Goal: Register for event/course

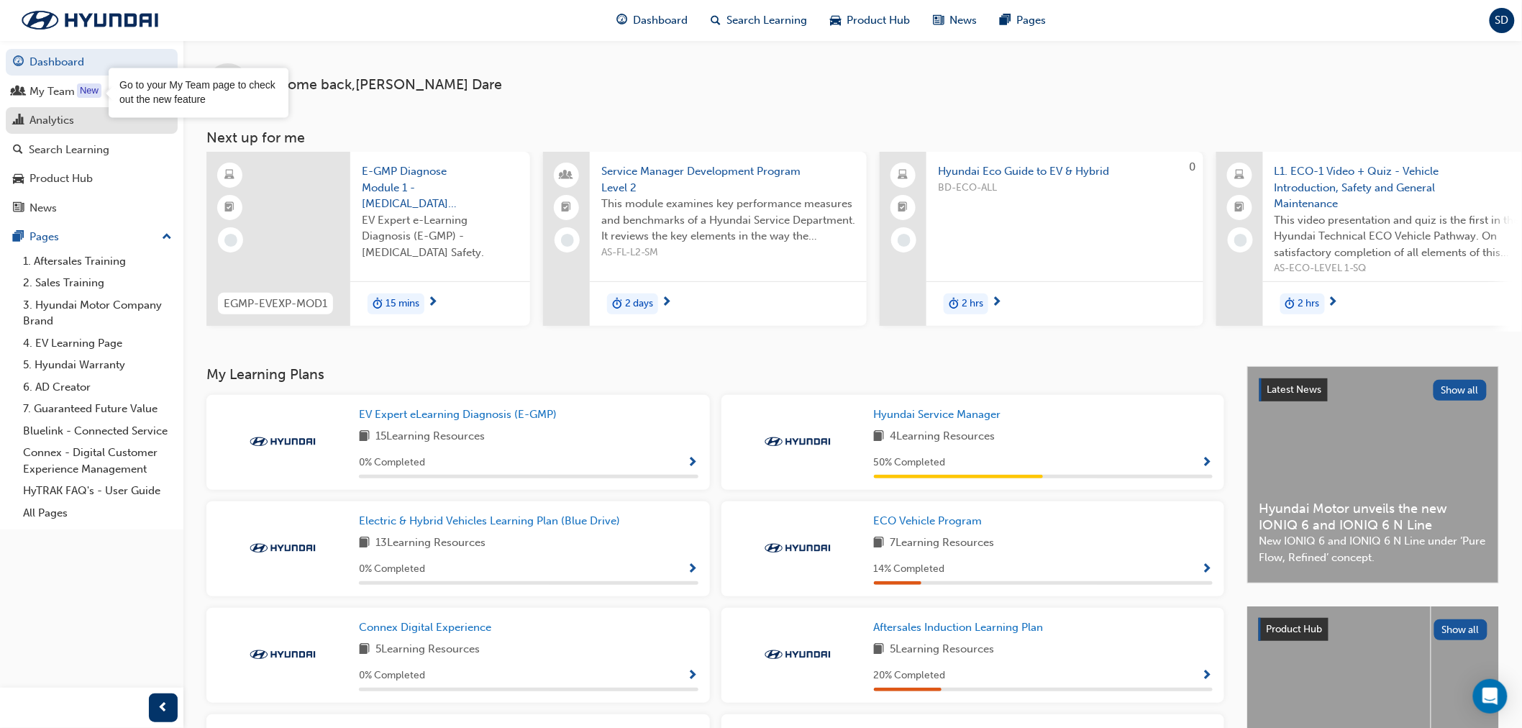
click at [81, 118] on div "Analytics" at bounding box center [91, 120] width 157 height 18
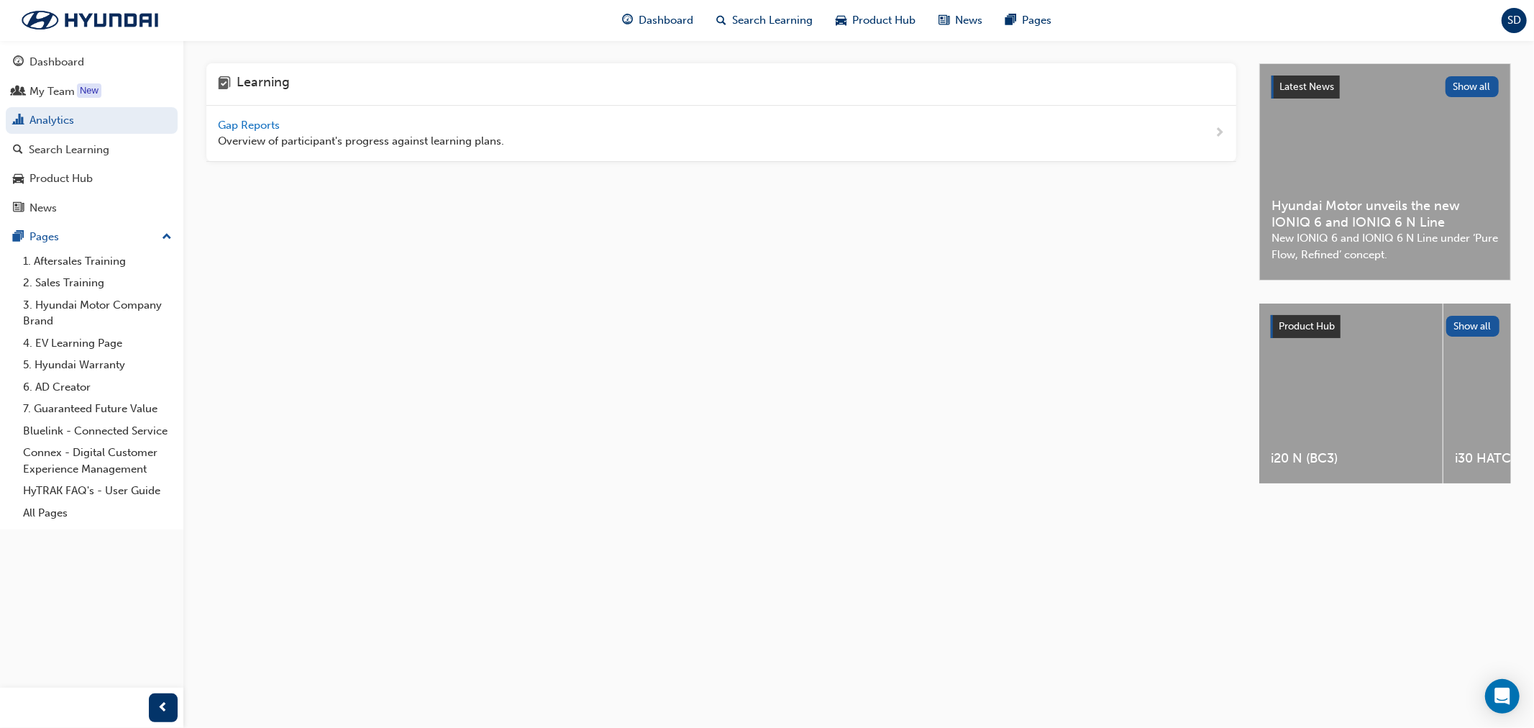
click at [361, 124] on div "Gap Reports Overview of participant's progress against learning plans." at bounding box center [361, 133] width 286 height 32
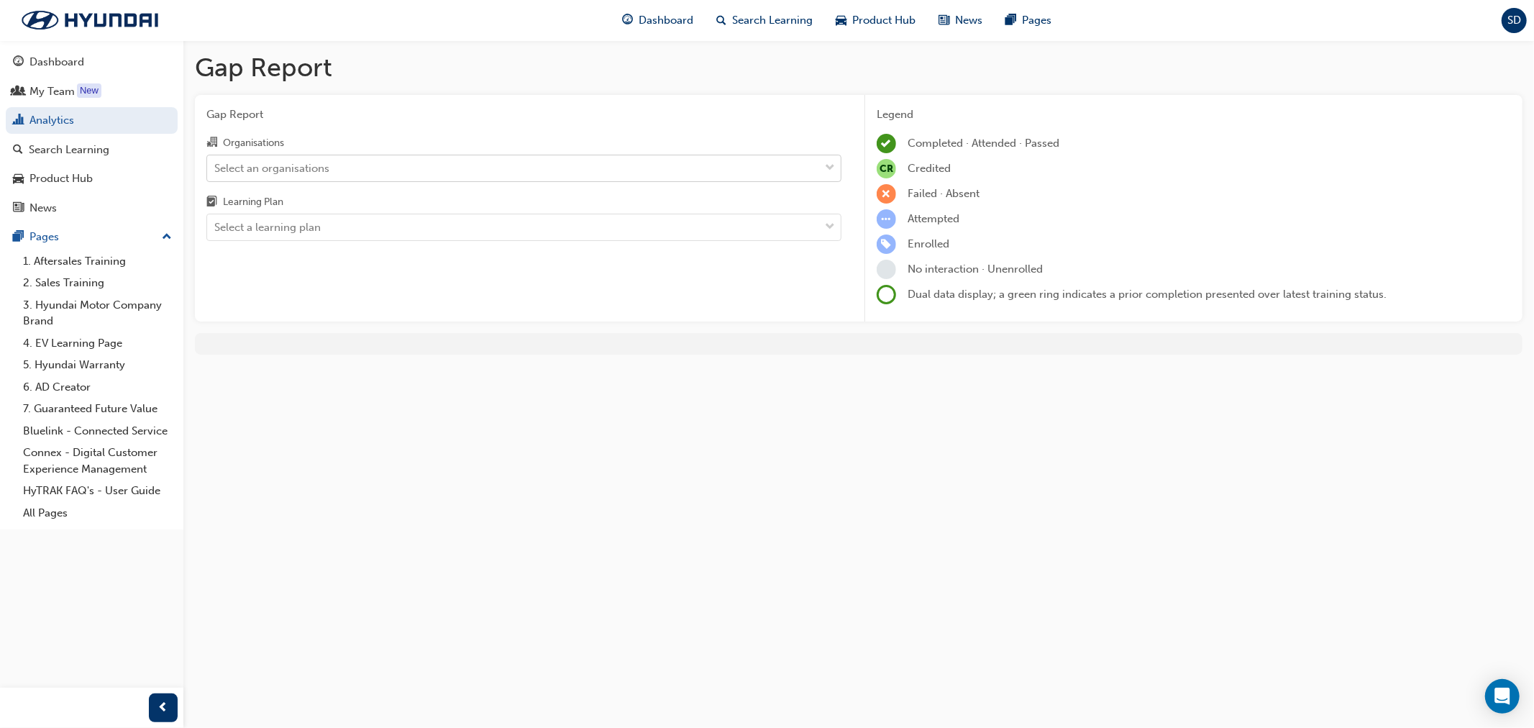
click at [392, 162] on div "Select an organisations" at bounding box center [513, 167] width 612 height 25
click at [216, 162] on input "Organisations Select an organisations" at bounding box center [214, 167] width 1 height 12
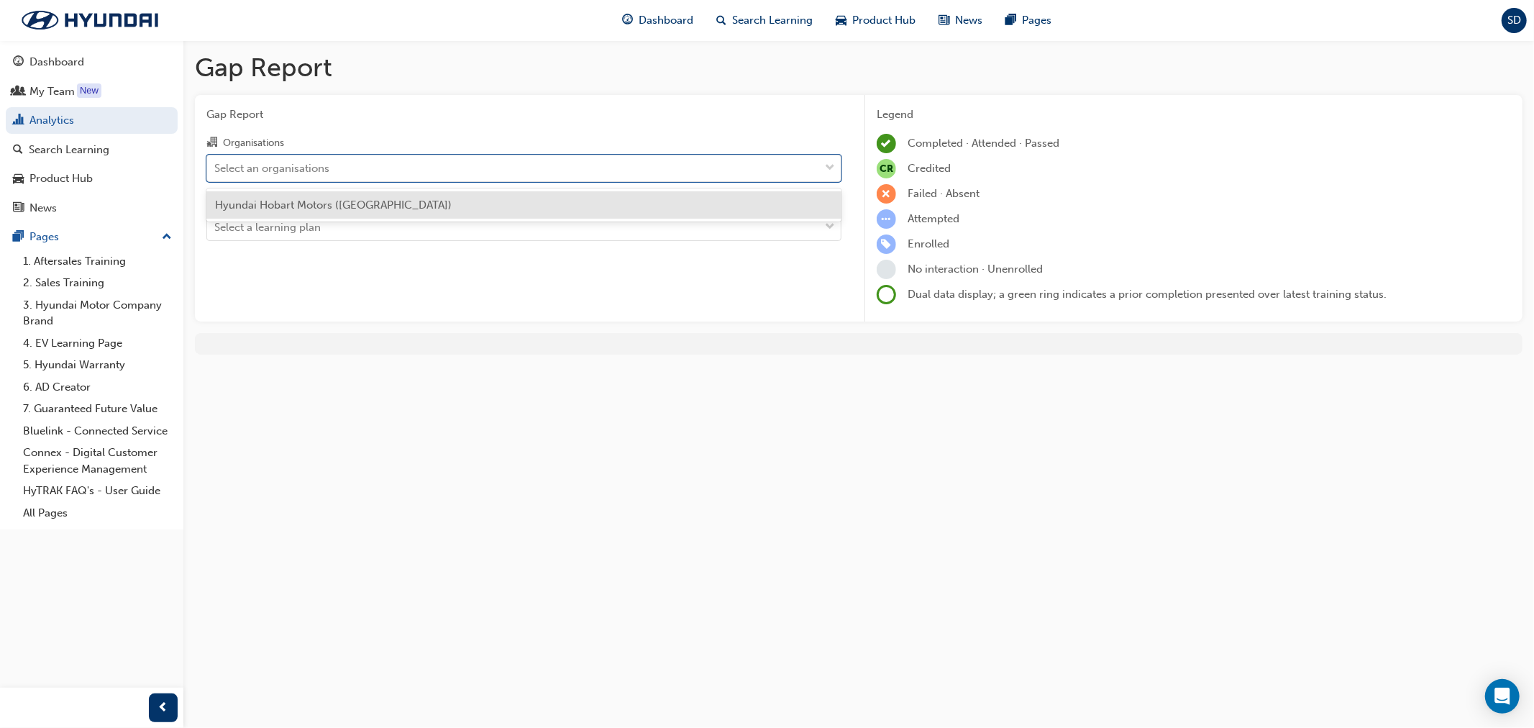
click at [400, 198] on div "Hyundai Hobart Motors ([GEOGRAPHIC_DATA])" at bounding box center [523, 205] width 635 height 28
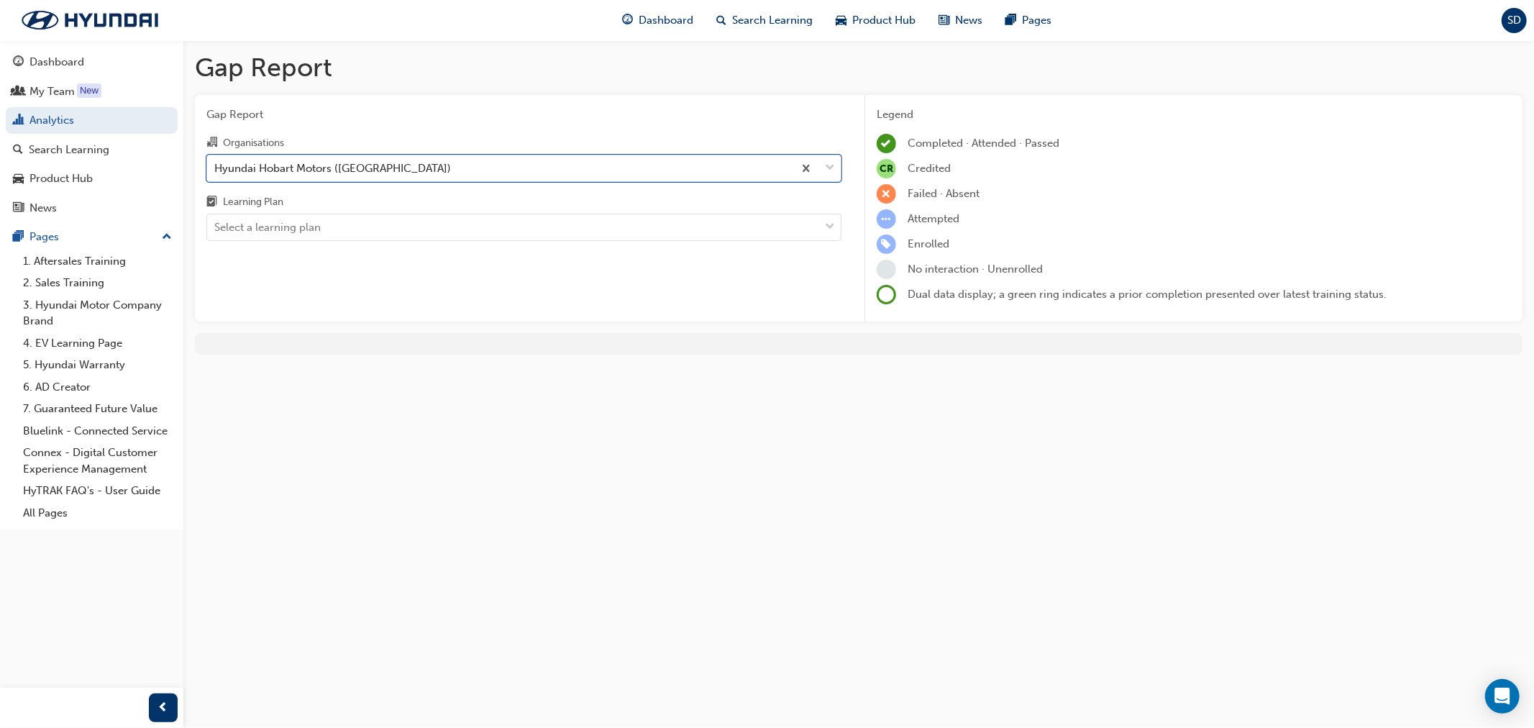
click at [415, 247] on div "Gap Report Organisations option Hyundai Hobart Motors ([GEOGRAPHIC_DATA]), sele…" at bounding box center [524, 208] width 658 height 227
click at [429, 229] on div "Select a learning plan" at bounding box center [513, 227] width 612 height 25
click at [216, 229] on input "Learning Plan Select a learning plan" at bounding box center [214, 227] width 1 height 12
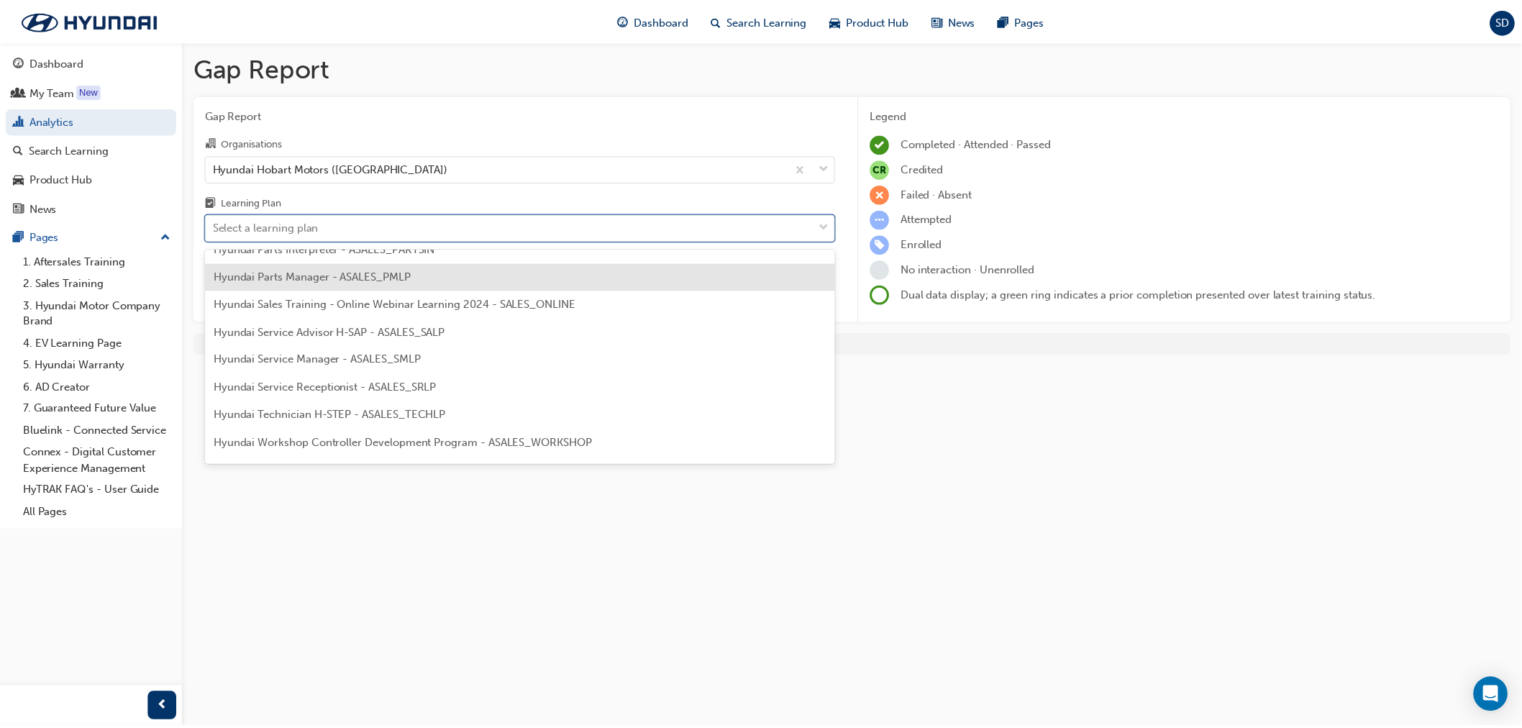
scroll to position [399, 0]
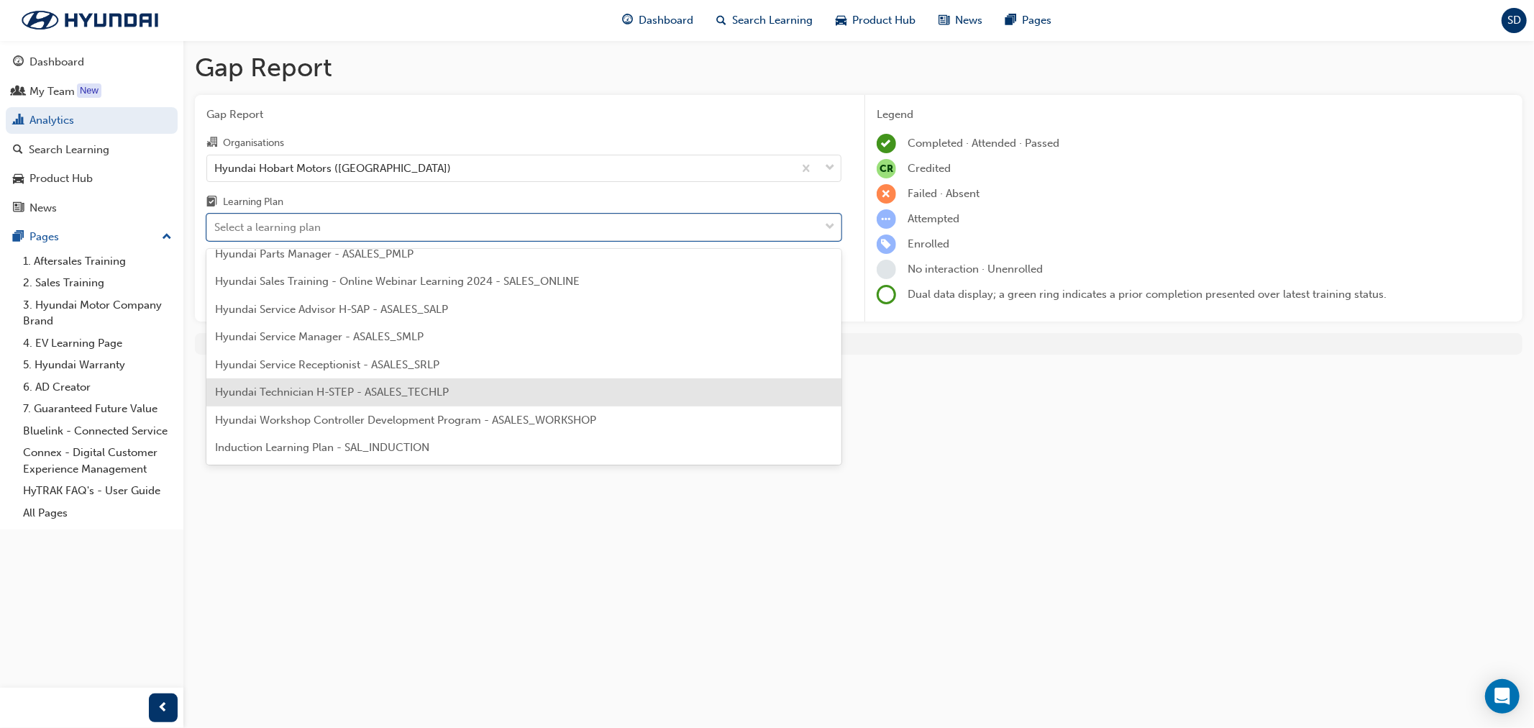
click at [533, 389] on div "Hyundai Technician H-STEP - ASALES_TECHLP" at bounding box center [523, 392] width 635 height 28
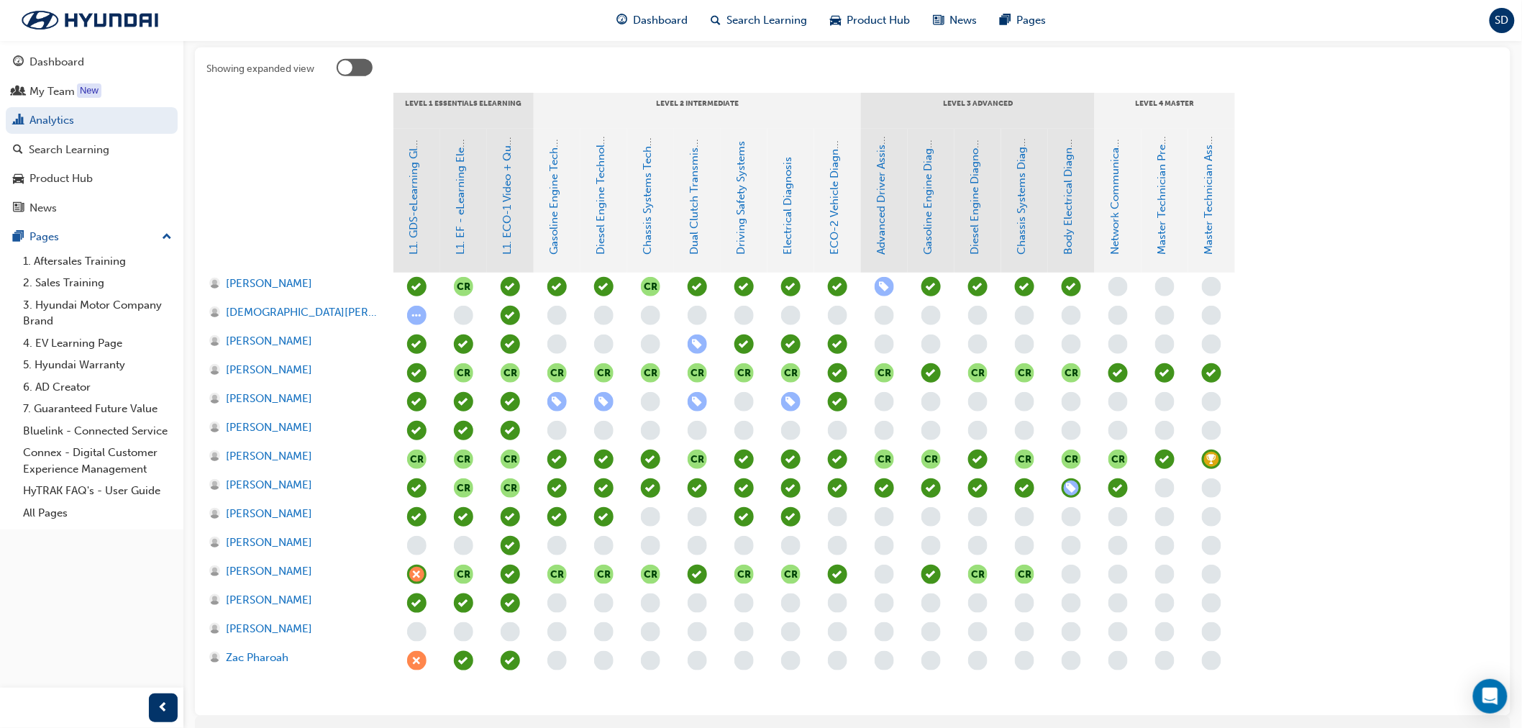
scroll to position [319, 0]
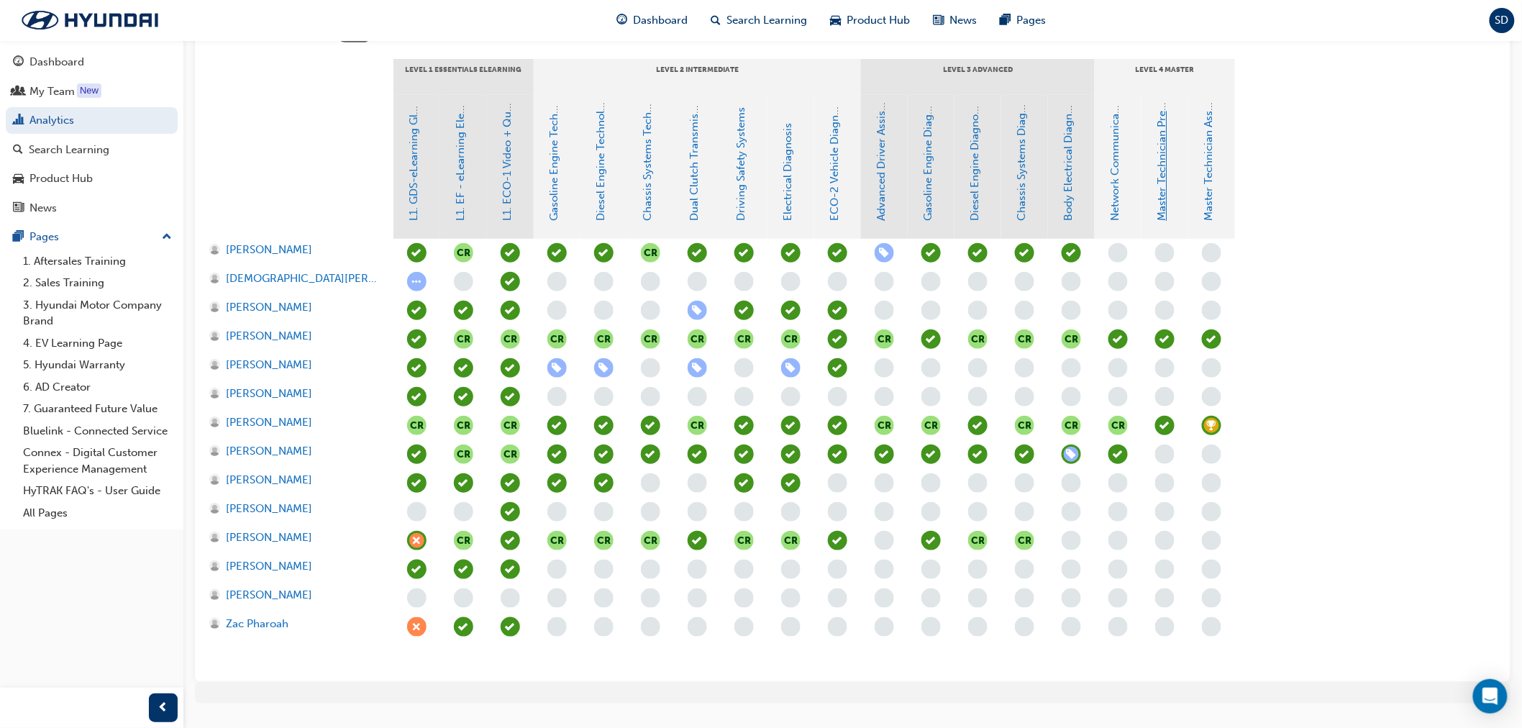
click at [1167, 191] on link "Master Technician Pre-Qualifier" at bounding box center [1162, 142] width 13 height 159
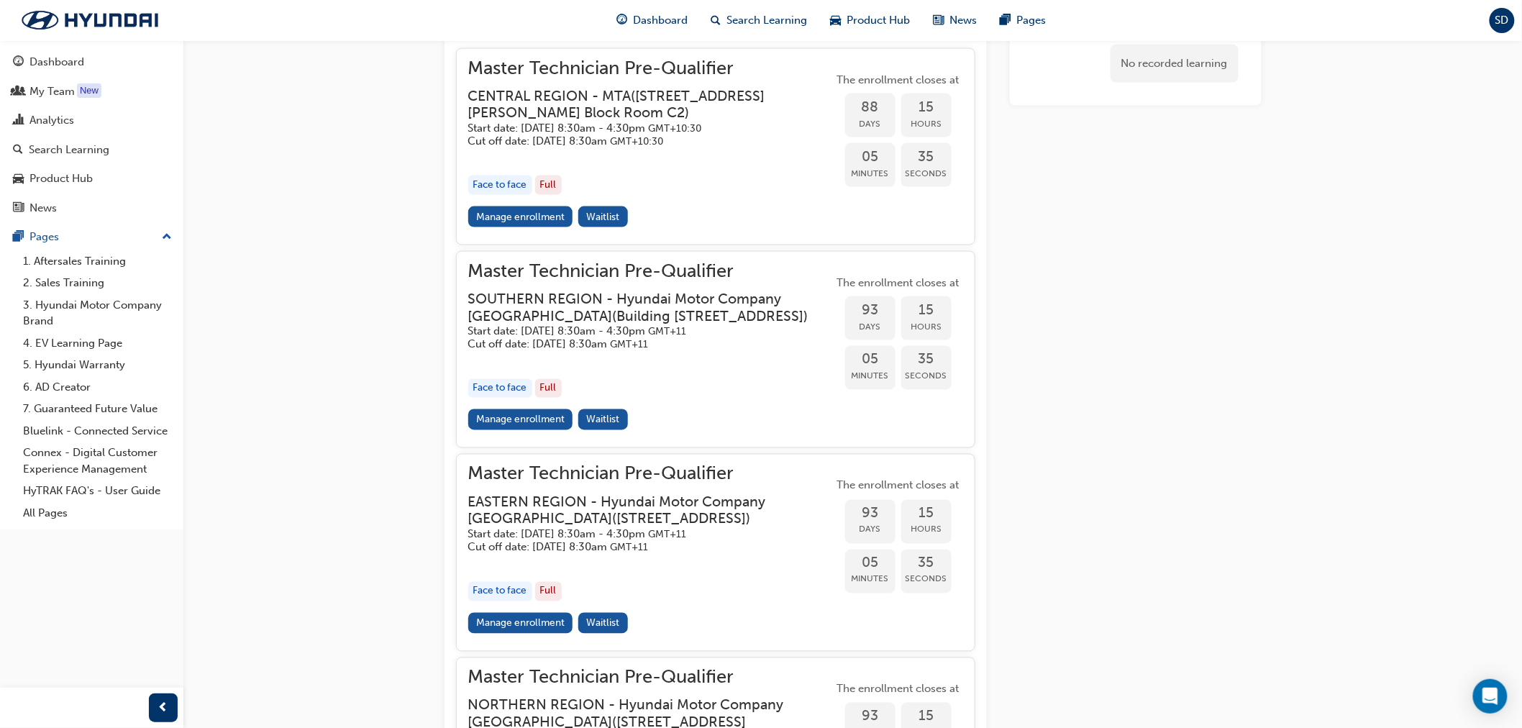
scroll to position [787, 0]
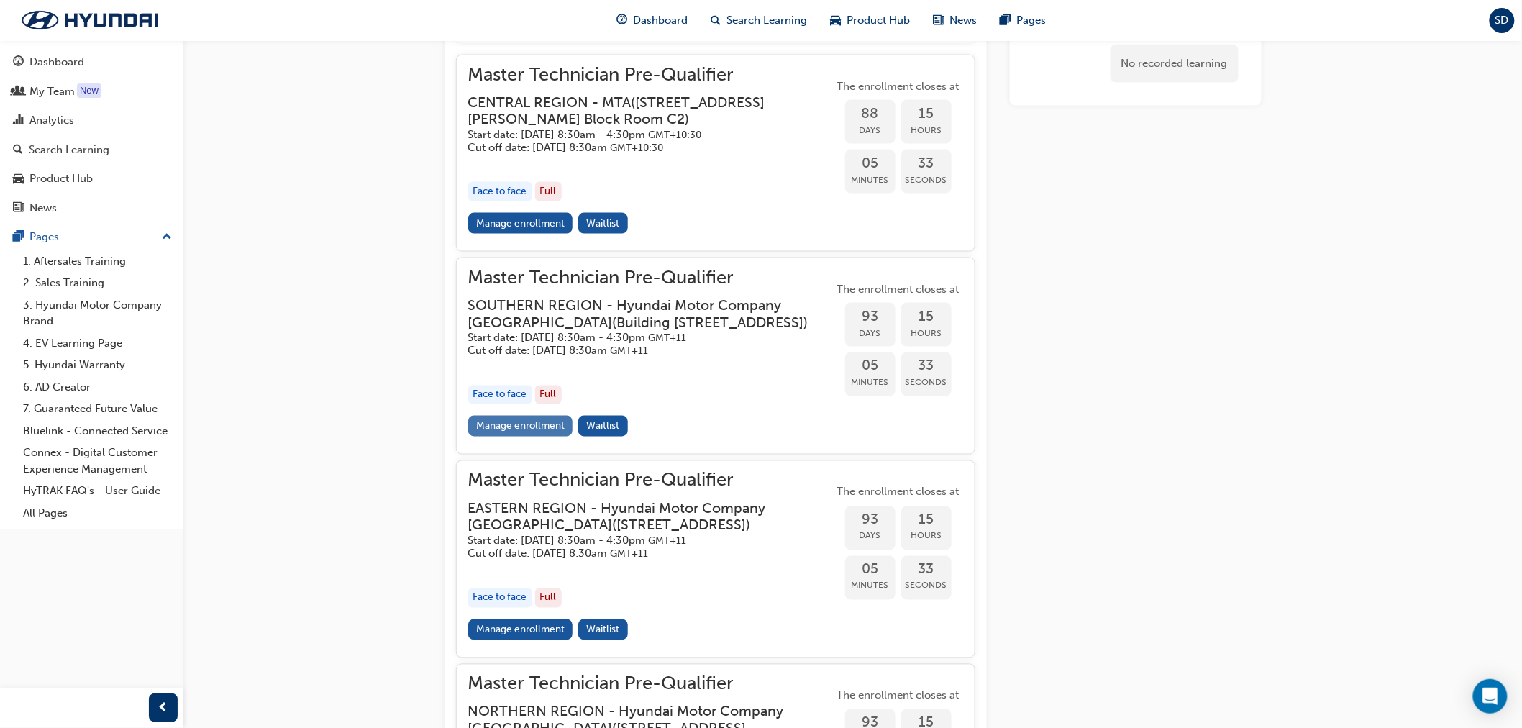
click at [548, 437] on link "Manage enrollment" at bounding box center [520, 426] width 105 height 21
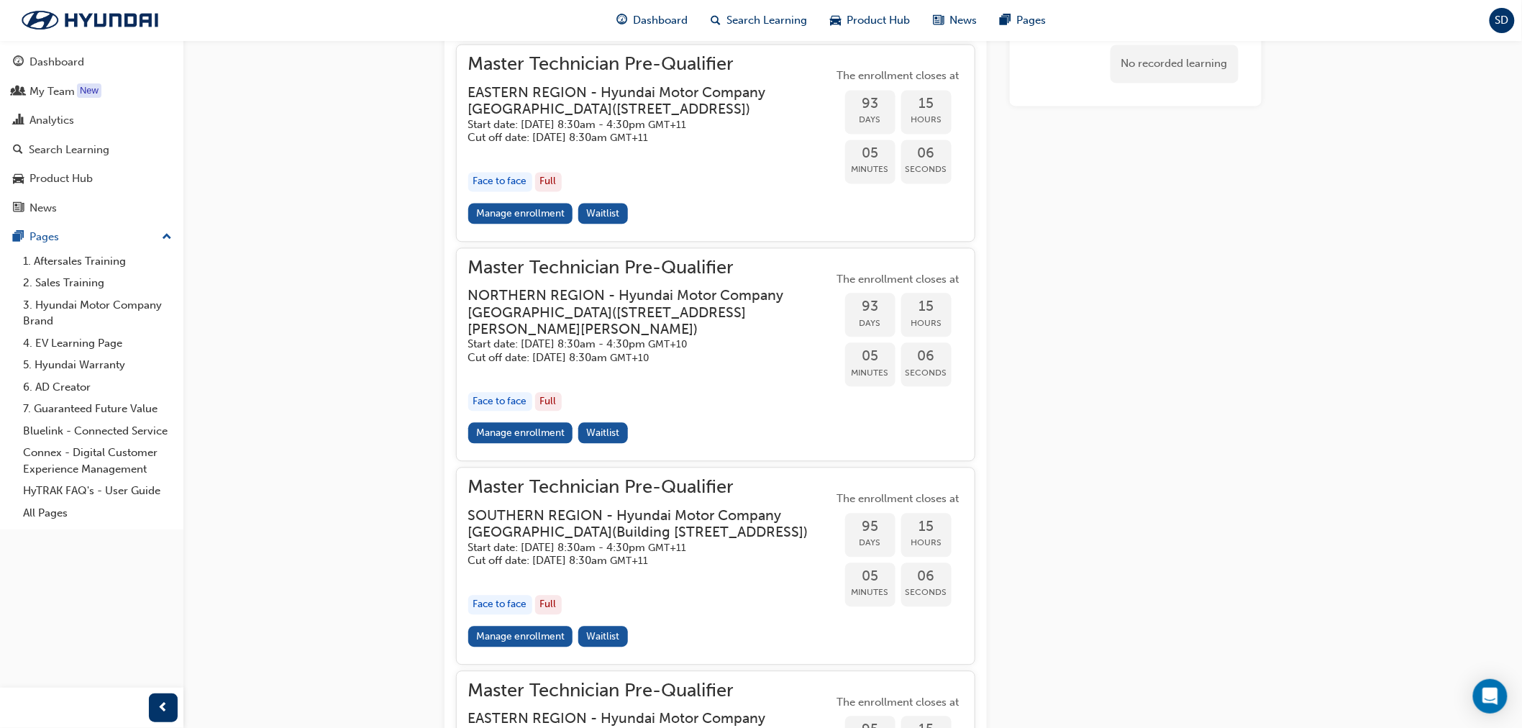
scroll to position [1347, 0]
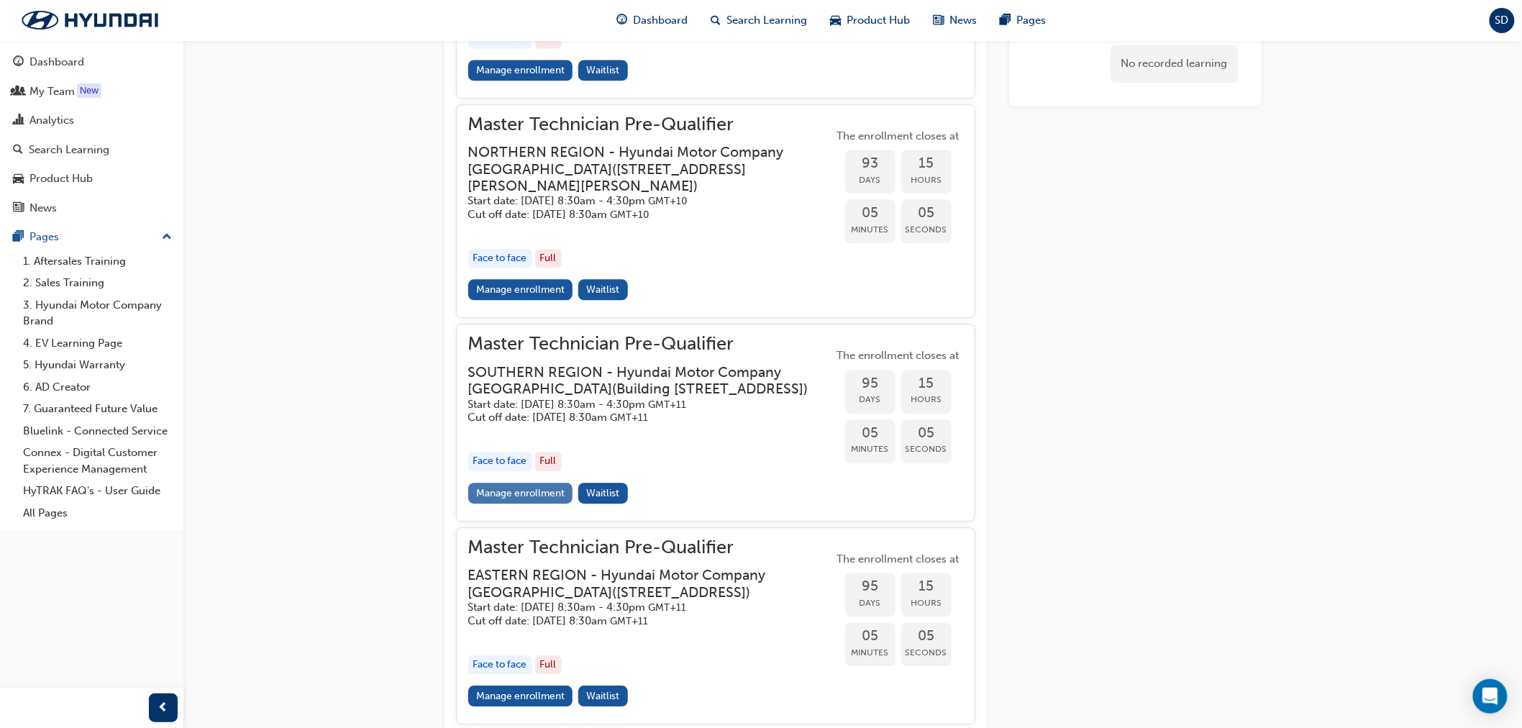
click at [552, 503] on link "Manage enrollment" at bounding box center [520, 493] width 105 height 21
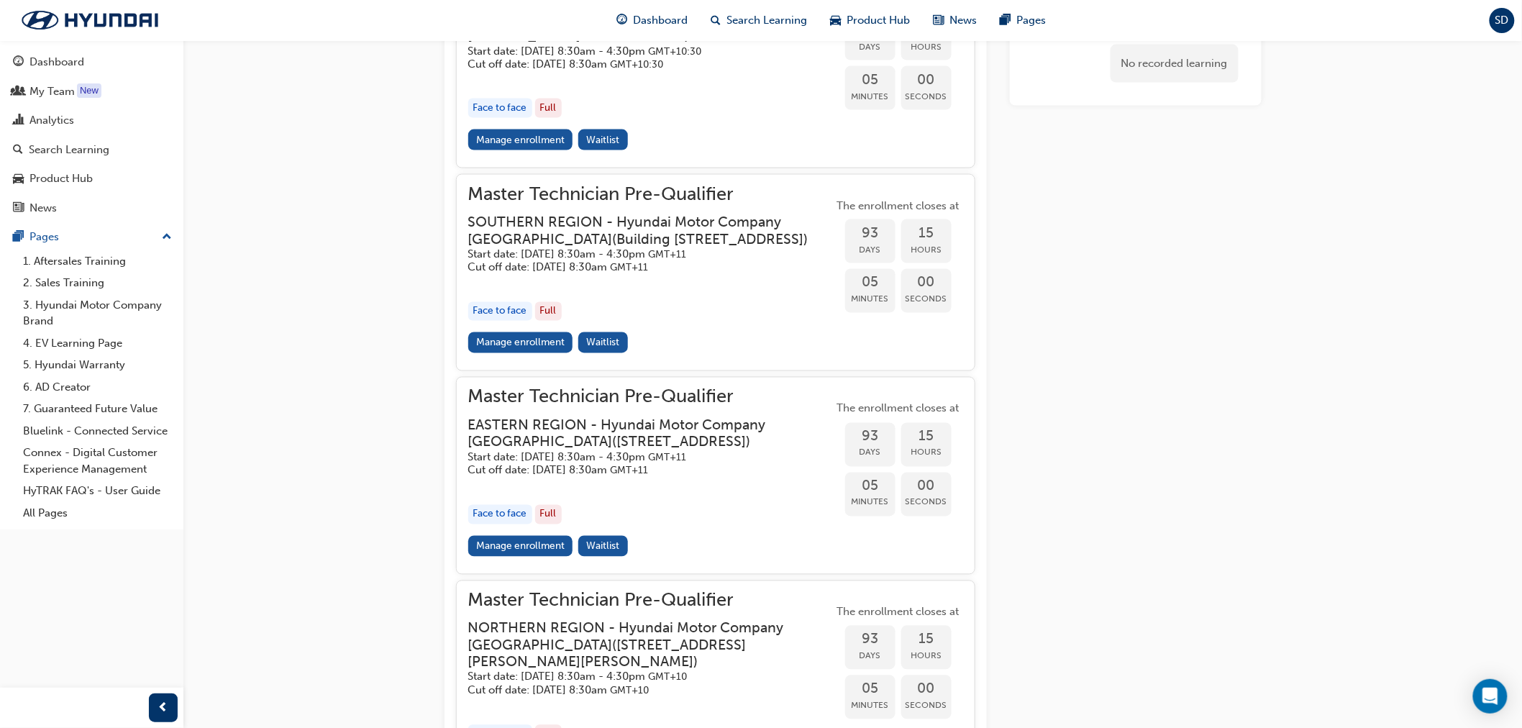
scroll to position [867, 0]
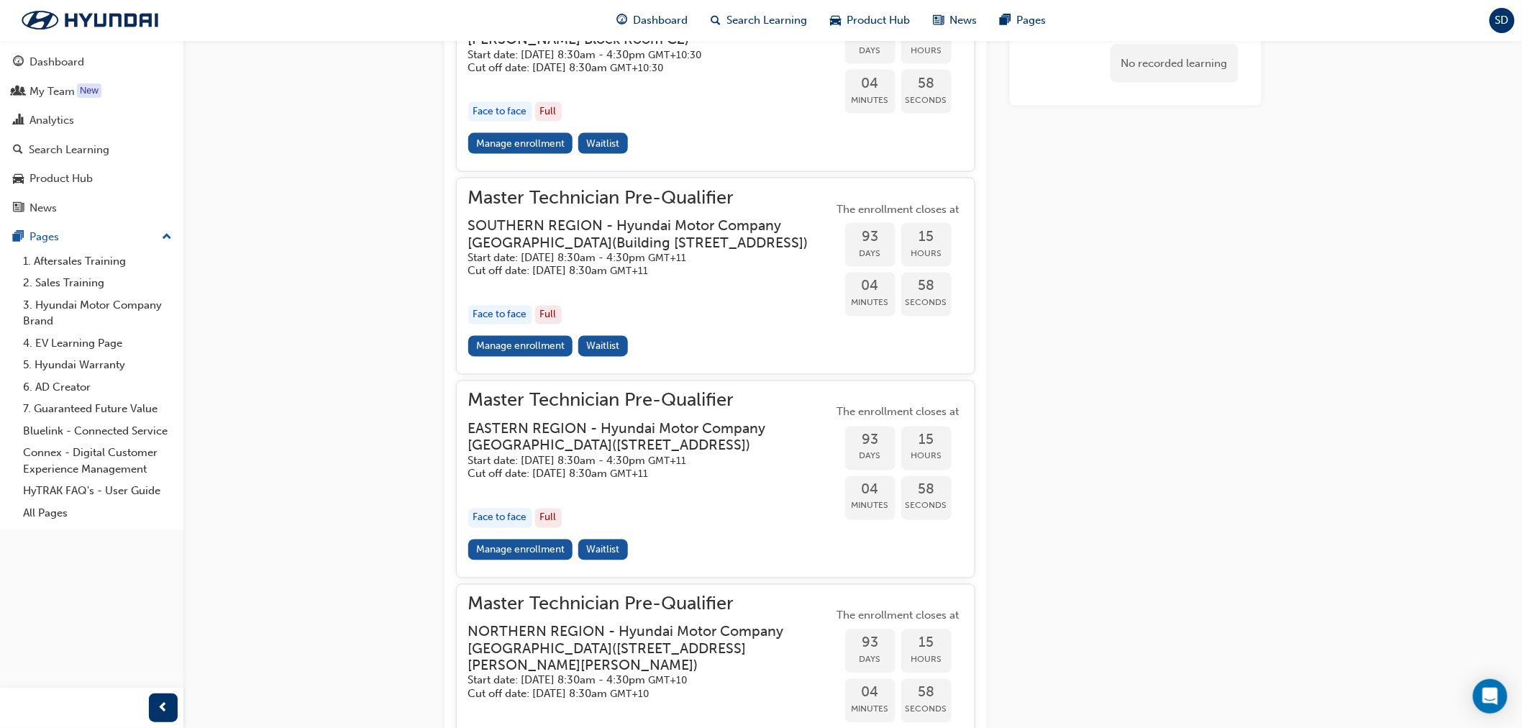
scroll to position [319, 0]
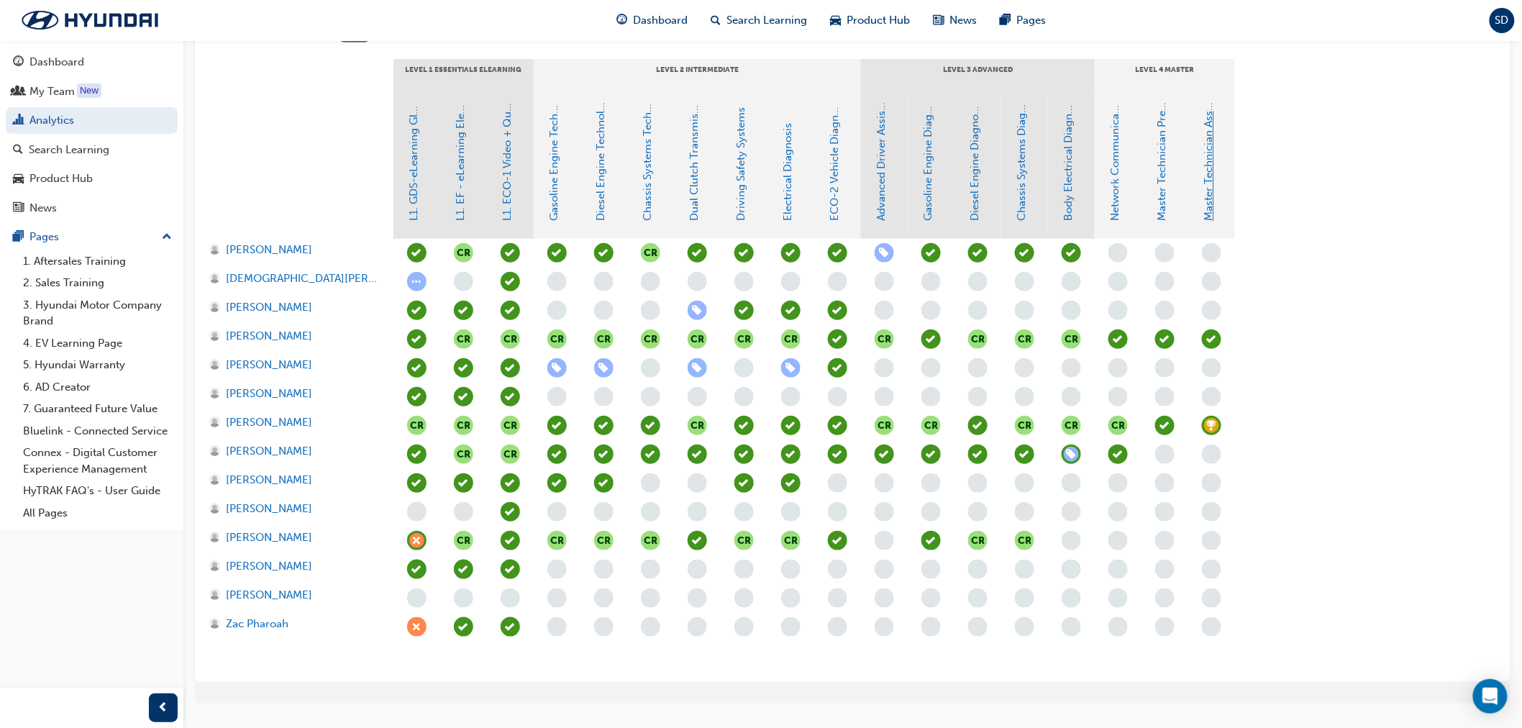
click at [1210, 186] on link "Master Technician Assessment" at bounding box center [1208, 146] width 13 height 152
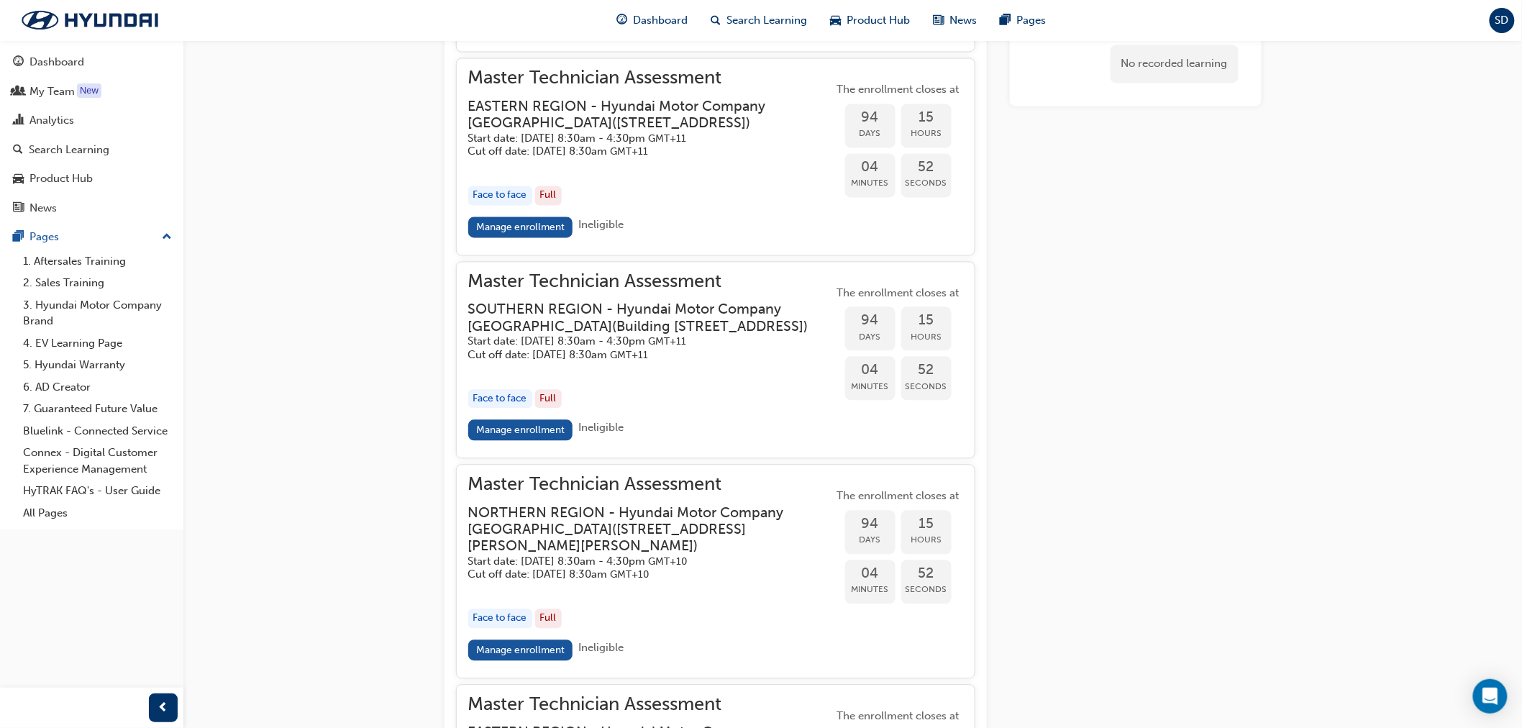
scroll to position [1198, 0]
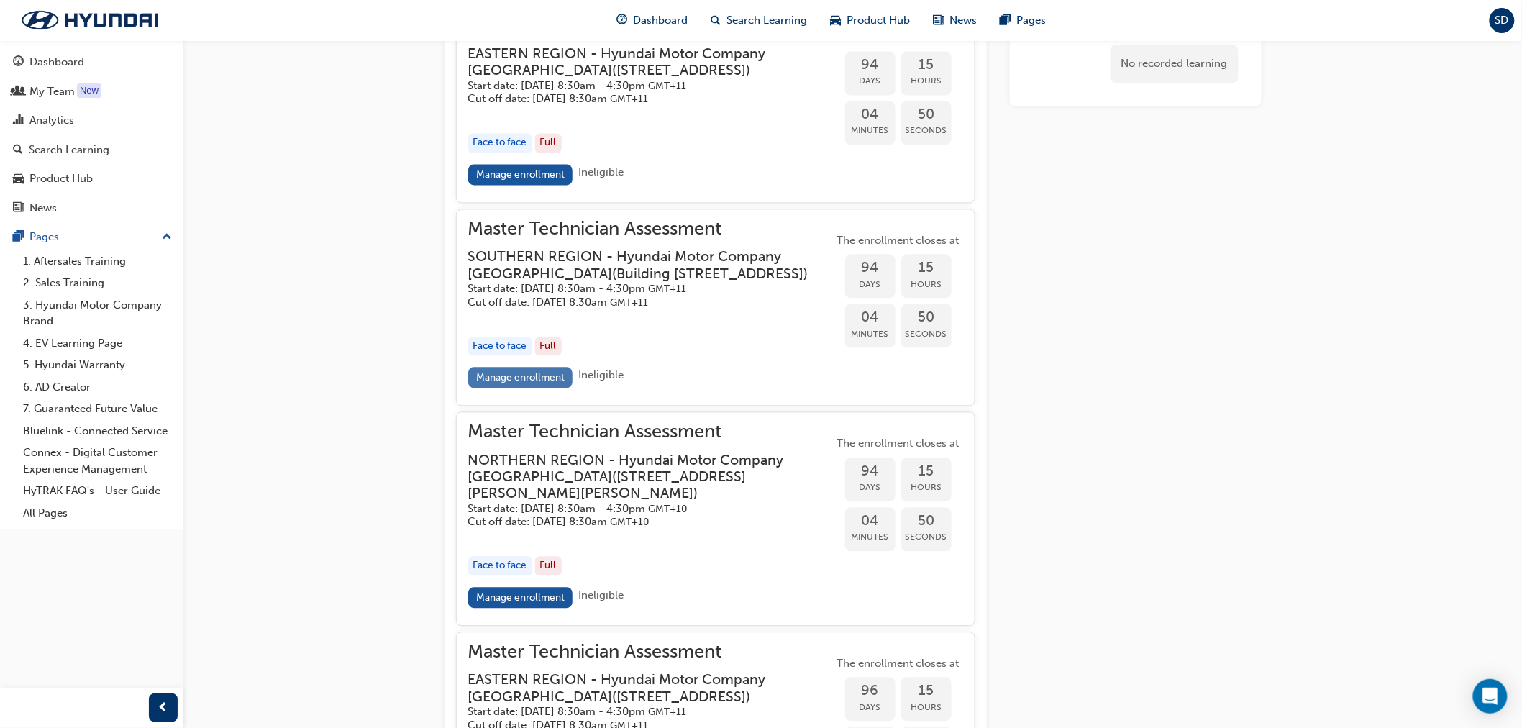
click at [540, 388] on link "Manage enrollment" at bounding box center [520, 377] width 105 height 21
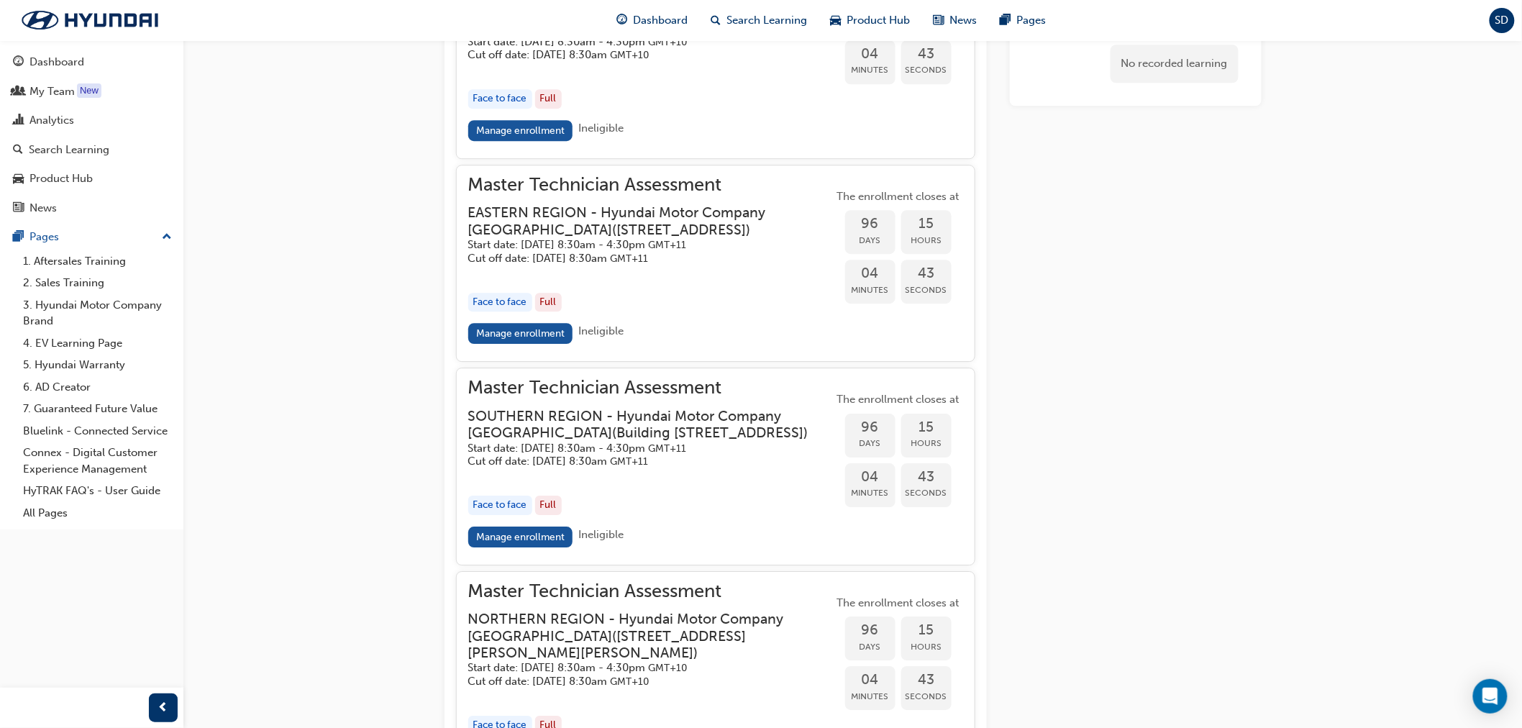
scroll to position [1758, 0]
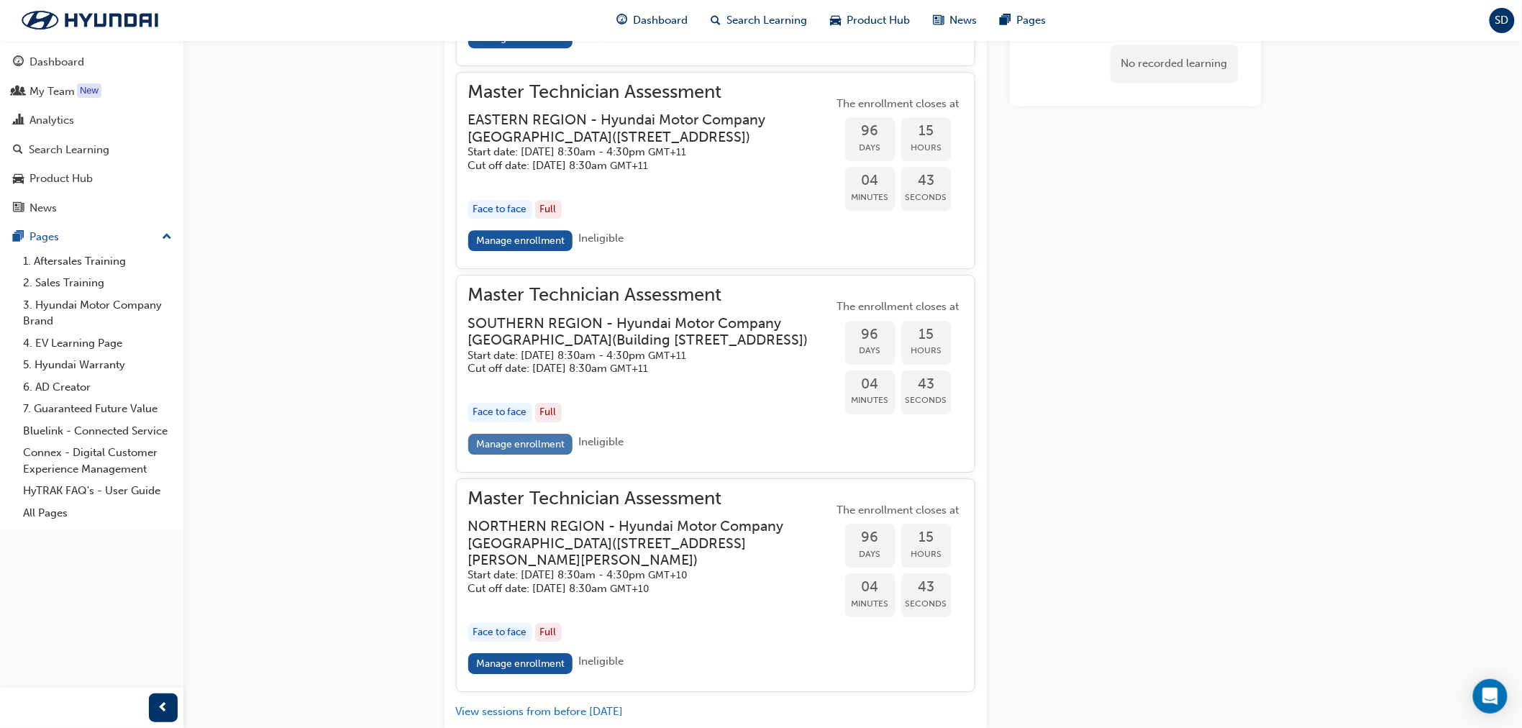
click at [522, 455] on link "Manage enrollment" at bounding box center [520, 444] width 105 height 21
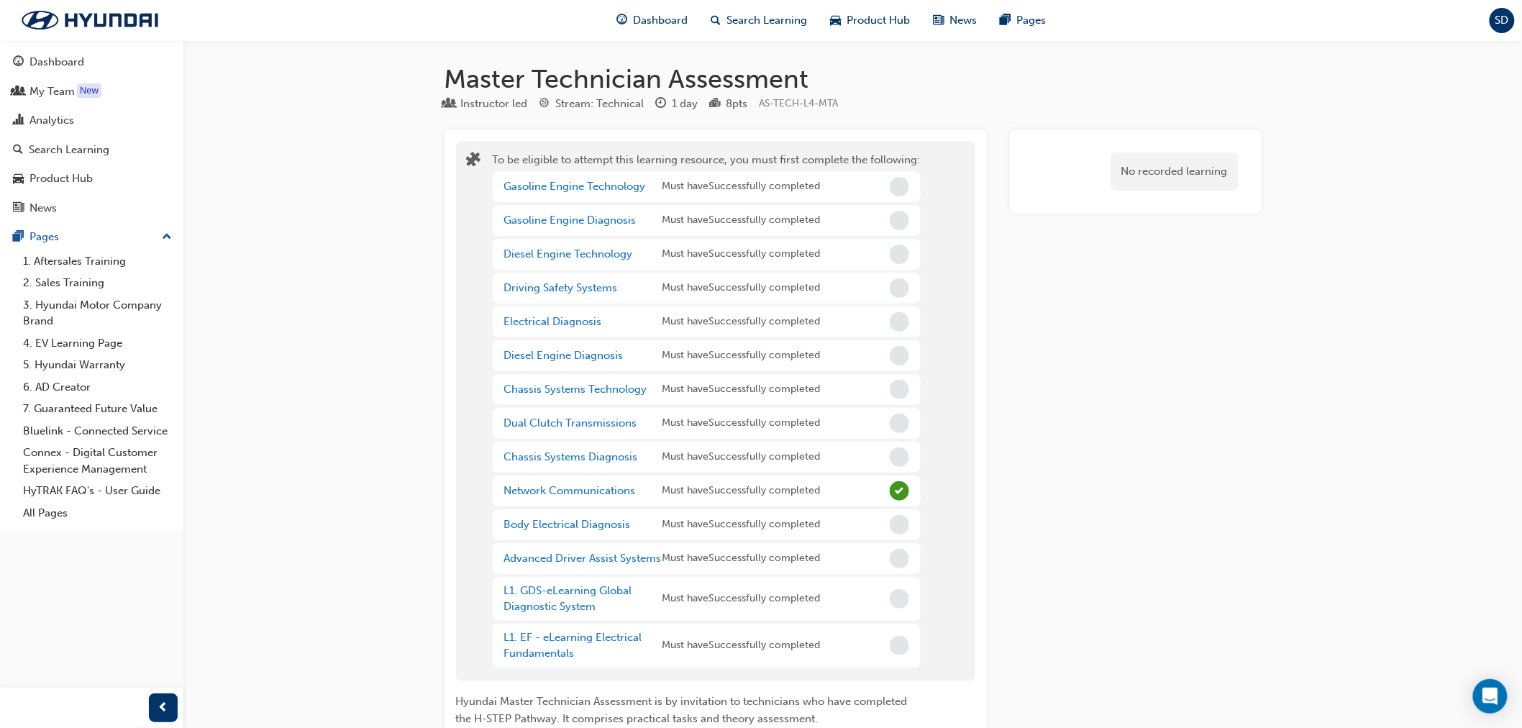
scroll to position [1758, 0]
